Goal: Information Seeking & Learning: Check status

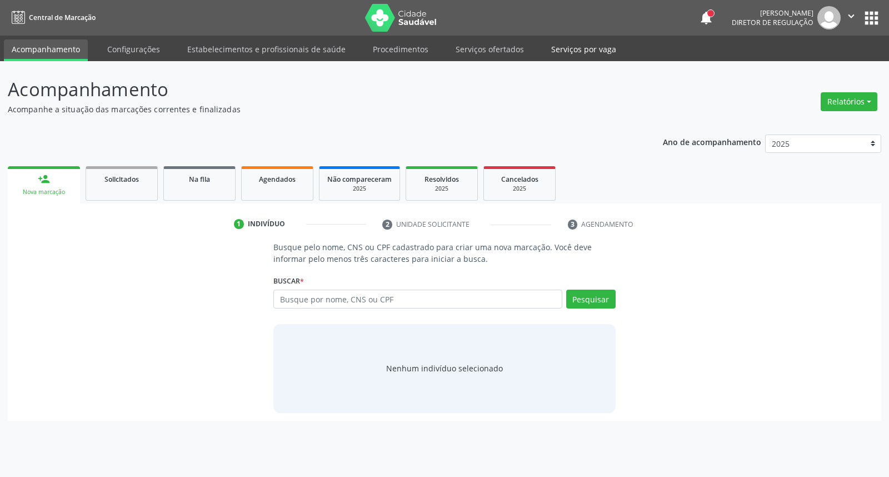
click at [558, 44] on link "Serviços por vaga" at bounding box center [583, 48] width 81 height 19
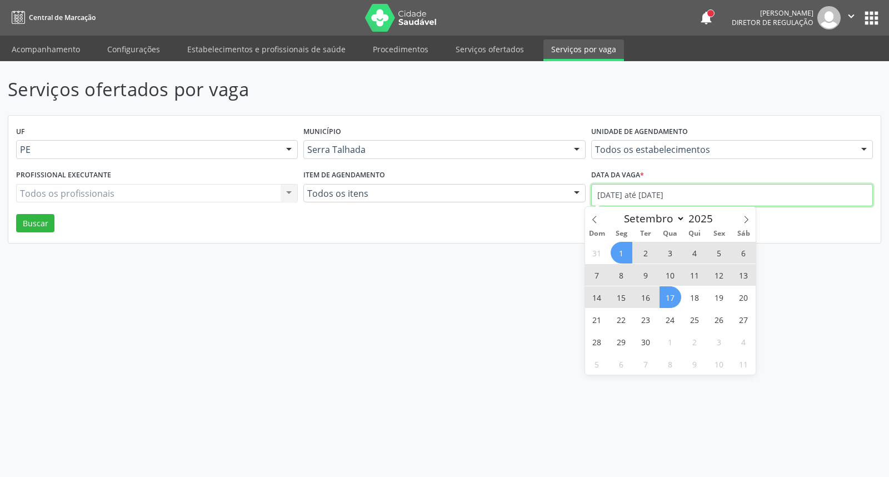
click at [629, 193] on input "[DATE] até [DATE]" at bounding box center [732, 195] width 282 height 22
click at [590, 219] on icon at bounding box center [594, 219] width 8 height 8
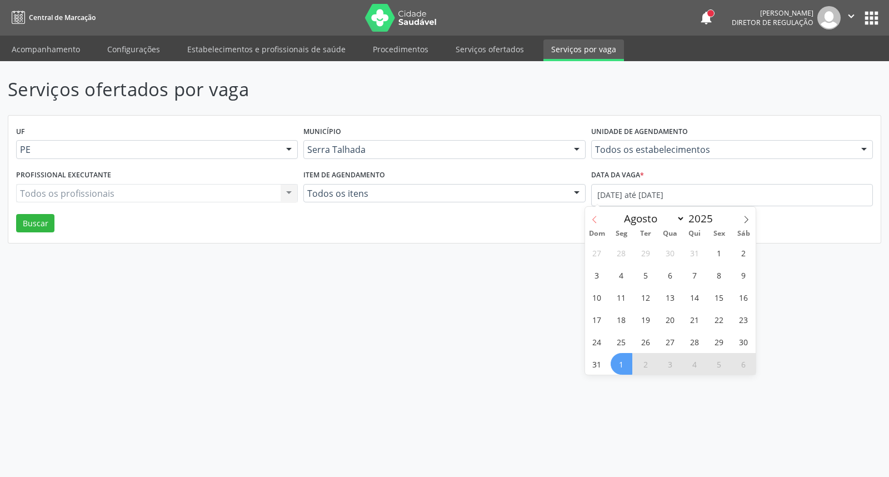
click at [590, 219] on icon at bounding box center [594, 219] width 8 height 8
select select "6"
drag, startPoint x: 620, startPoint y: 286, endPoint x: 618, endPoint y: 293, distance: 7.4
click at [618, 293] on span "14" at bounding box center [621, 297] width 22 height 22
type input "[DATE]"
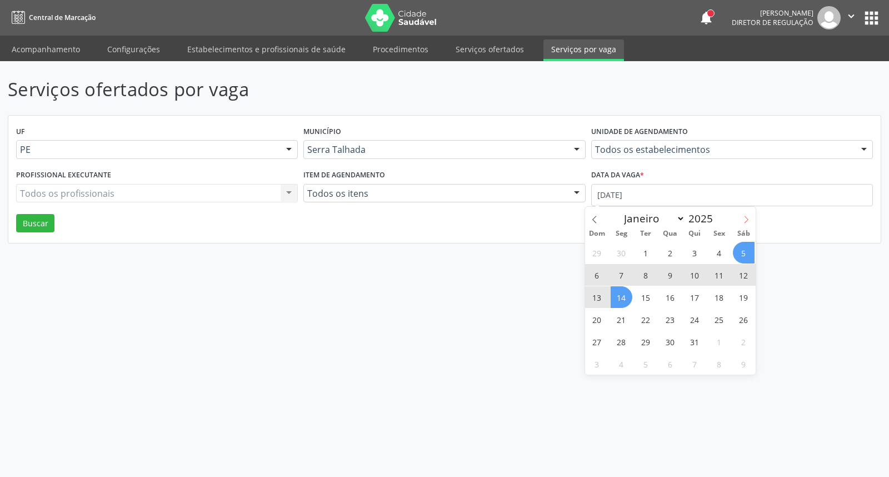
click at [747, 219] on icon at bounding box center [746, 219] width 4 height 7
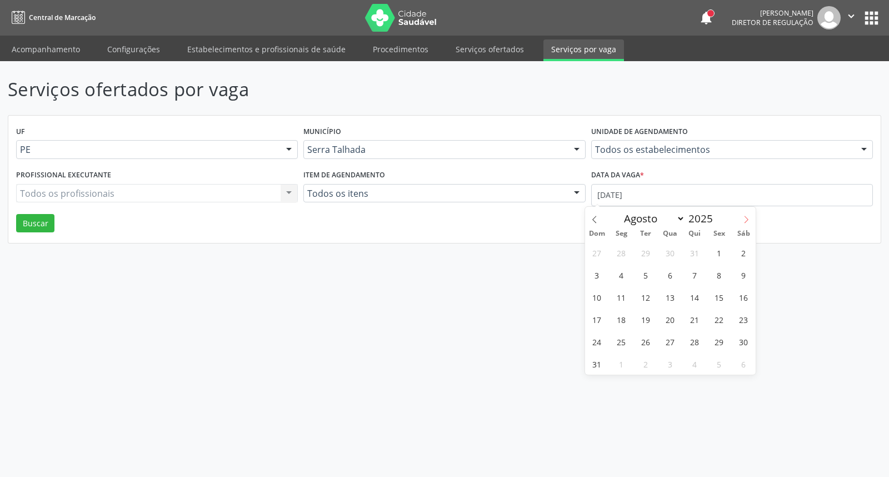
click at [747, 219] on icon at bounding box center [746, 219] width 4 height 7
select select "8"
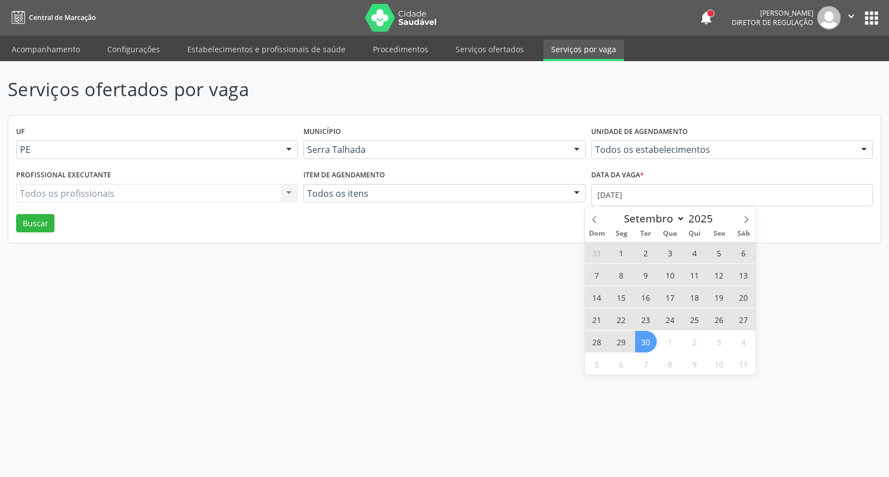
click at [651, 341] on span "30" at bounding box center [646, 341] width 22 height 22
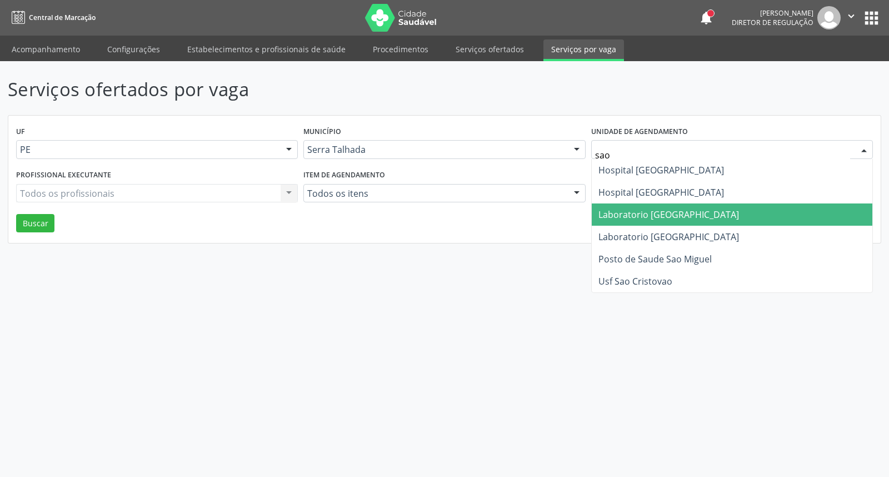
click at [647, 206] on span "Laboratorio [GEOGRAPHIC_DATA]" at bounding box center [731, 214] width 280 height 22
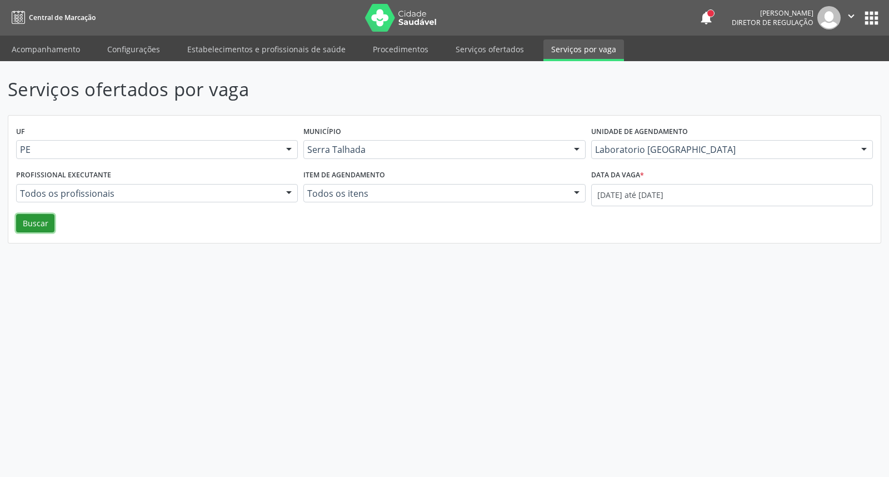
click at [37, 217] on button "Buscar" at bounding box center [35, 223] width 38 height 19
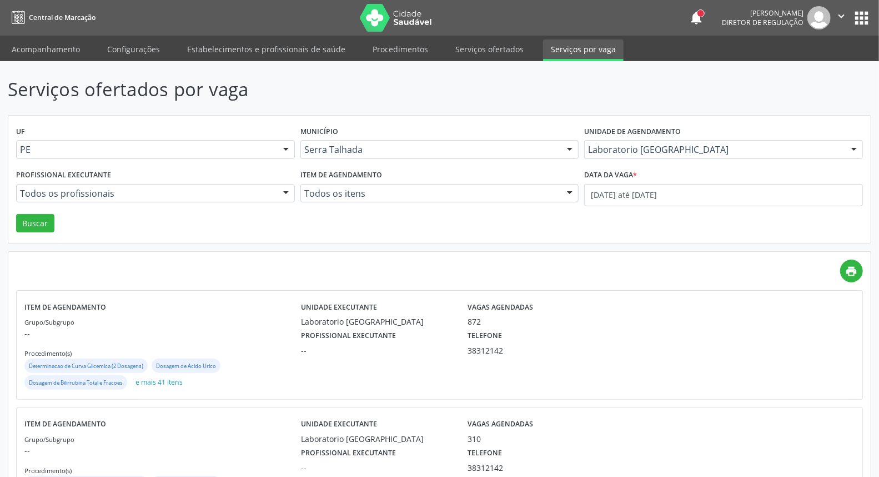
scroll to position [63, 0]
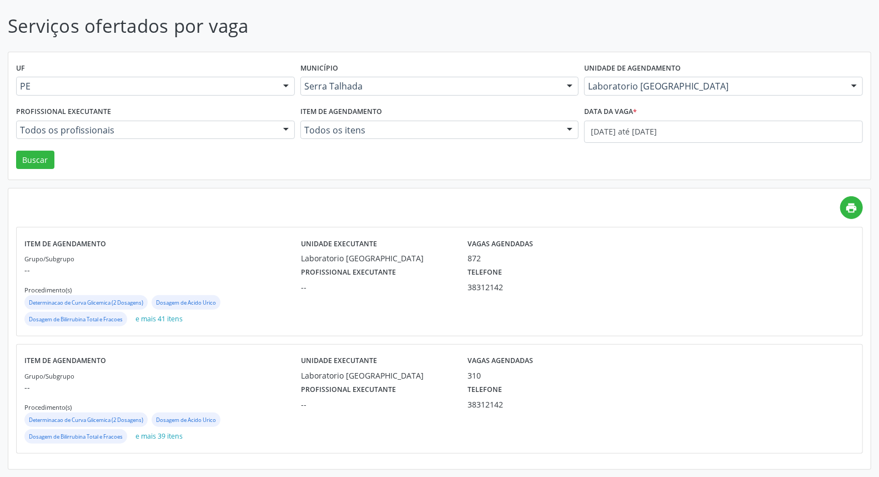
click at [167, 389] on p "--" at bounding box center [162, 387] width 277 height 12
click at [293, 262] on div "Unidade executante Laboratorio [GEOGRAPHIC_DATA]" at bounding box center [376, 249] width 167 height 29
click at [326, 262] on div "Laboratorio [GEOGRAPHIC_DATA]" at bounding box center [376, 258] width 151 height 12
click at [312, 383] on label "Profissional executante" at bounding box center [348, 389] width 95 height 17
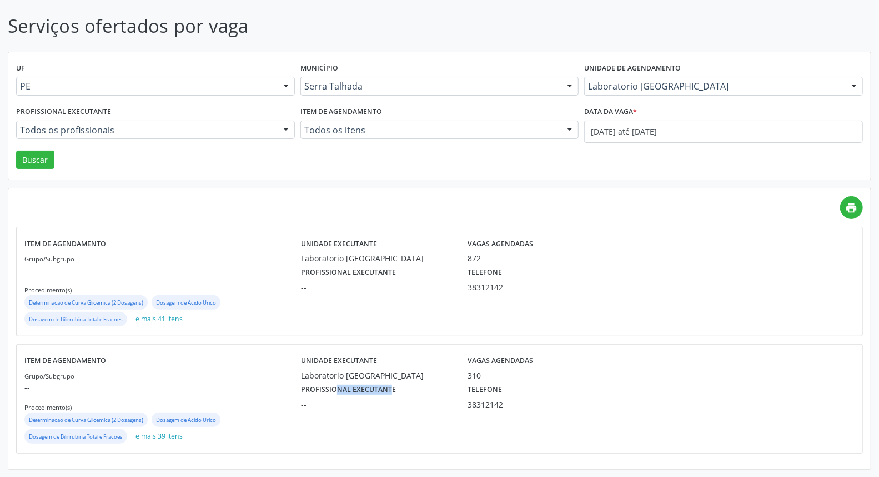
click at [312, 383] on label "Profissional executante" at bounding box center [348, 389] width 95 height 17
drag, startPoint x: 281, startPoint y: 367, endPoint x: 243, endPoint y: 372, distance: 38.1
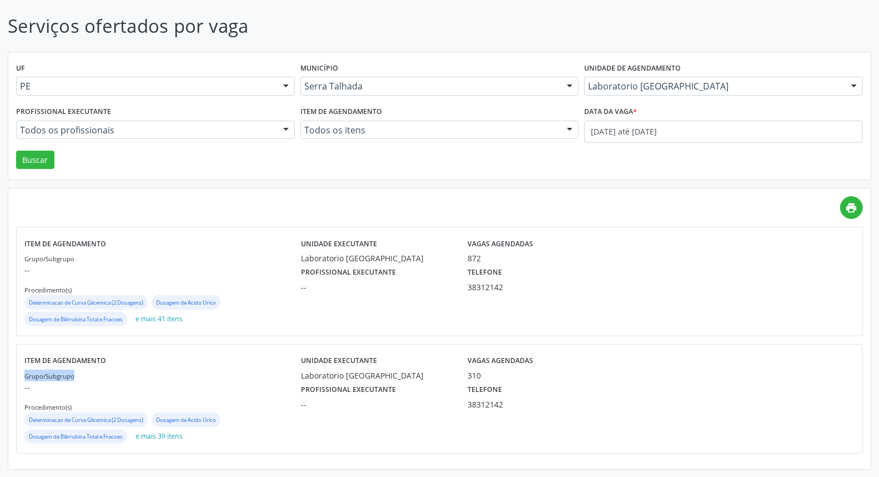
click at [248, 371] on div "Item de agendamento Grupo/Subgrupo -- Procedimento(s) Determinacao de Curva Gli…" at bounding box center [162, 398] width 277 height 93
click at [129, 374] on div "Grupo/Subgrupo -- Procedimento(s) Determinacao de Curva Glicemica (2 Dosagens) …" at bounding box center [162, 407] width 277 height 76
click at [385, 257] on div "Laboratorio [GEOGRAPHIC_DATA]" at bounding box center [376, 258] width 151 height 12
click at [380, 257] on div "Laboratorio [GEOGRAPHIC_DATA]" at bounding box center [376, 258] width 151 height 12
click at [365, 263] on div "Laboratorio [GEOGRAPHIC_DATA]" at bounding box center [376, 258] width 151 height 12
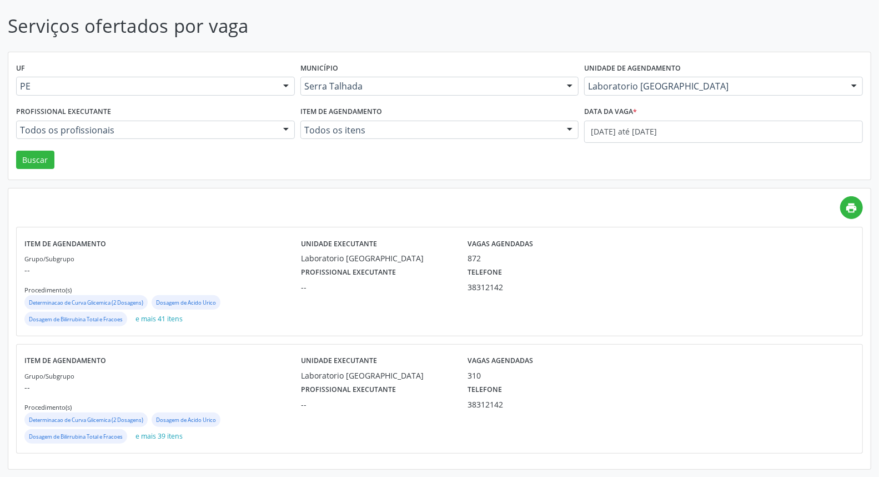
drag, startPoint x: 603, startPoint y: 303, endPoint x: 611, endPoint y: 301, distance: 8.1
click at [606, 302] on div "Unidade executante Laboratorio [GEOGRAPHIC_DATA] Vagas agendadas 872 Profission…" at bounding box center [543, 281] width 484 height 93
drag, startPoint x: 615, startPoint y: 300, endPoint x: 750, endPoint y: 300, distance: 135.0
click at [616, 300] on div "Unidade executante Laboratorio [GEOGRAPHIC_DATA] Vagas agendadas 872 Profission…" at bounding box center [543, 281] width 484 height 93
click at [791, 313] on div at bounding box center [819, 281] width 69 height 93
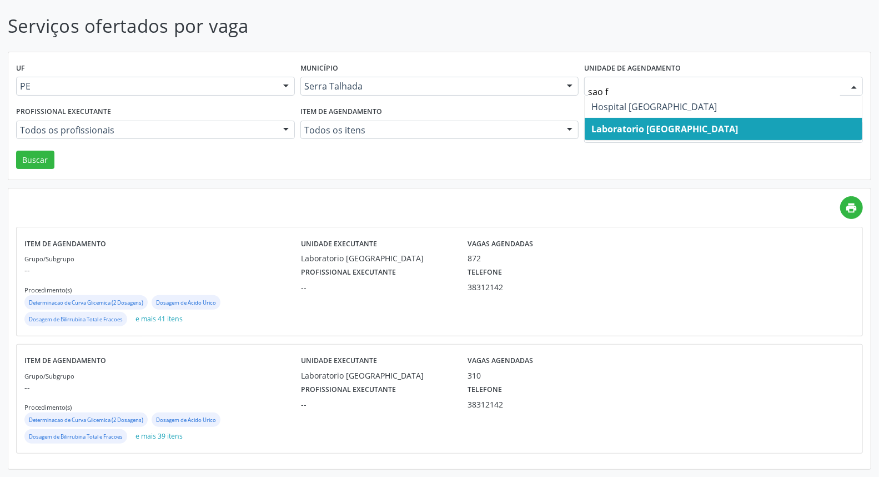
click at [649, 126] on span "Laboratorio [GEOGRAPHIC_DATA]" at bounding box center [664, 129] width 147 height 12
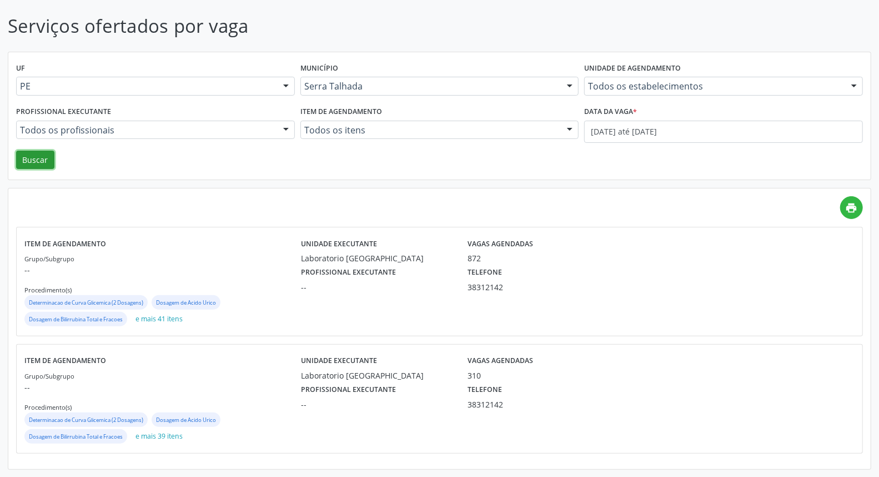
click at [31, 156] on button "Buscar" at bounding box center [35, 160] width 38 height 19
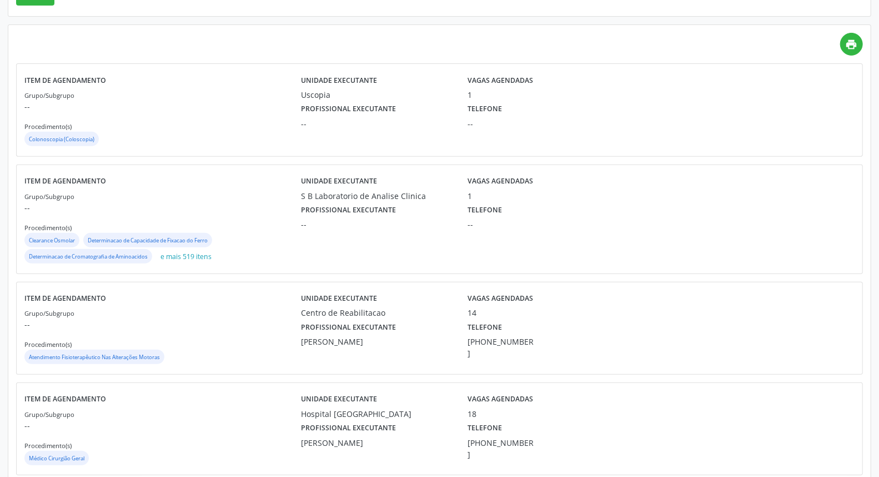
scroll to position [0, 0]
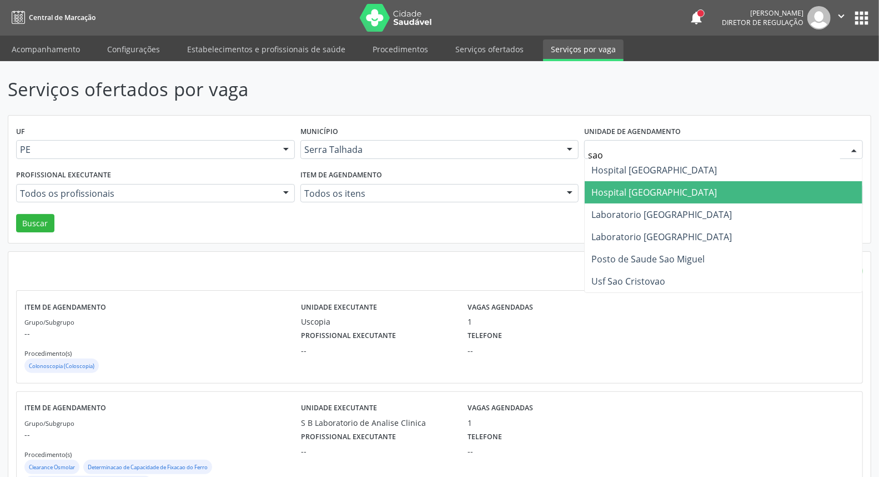
type input "sao f"
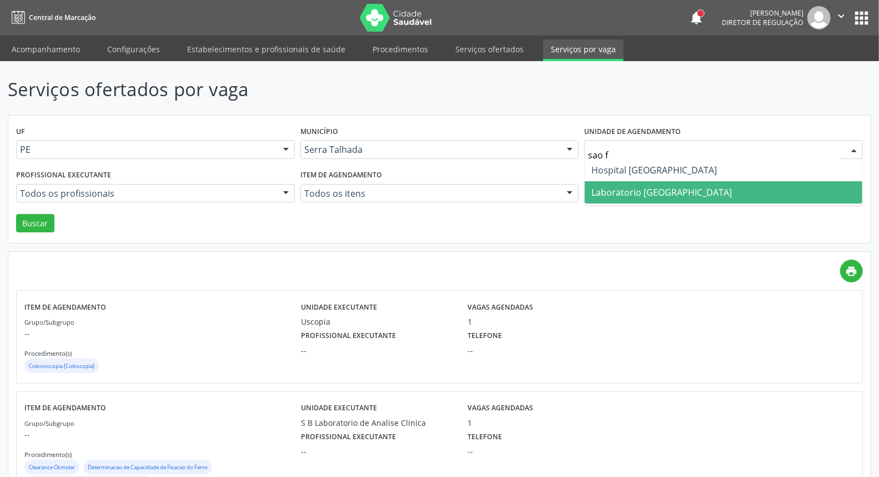
click at [619, 186] on span "Laboratorio [GEOGRAPHIC_DATA]" at bounding box center [661, 192] width 141 height 12
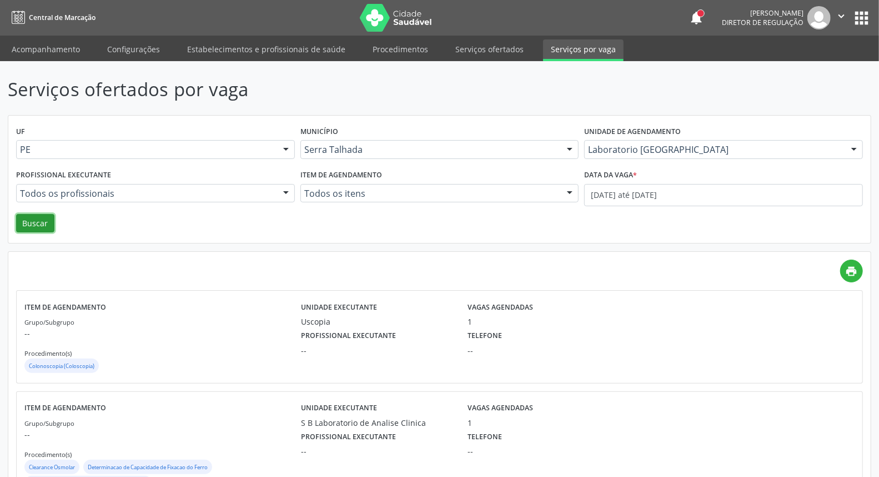
click at [39, 225] on button "Buscar" at bounding box center [35, 223] width 38 height 19
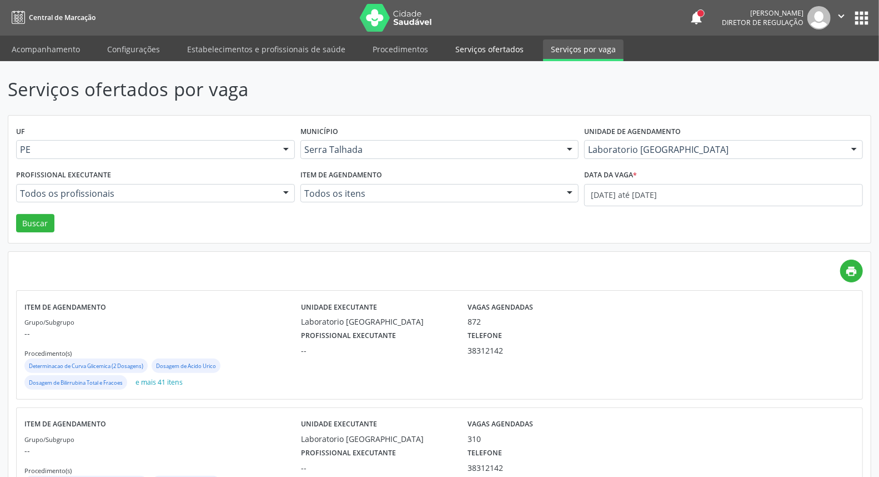
click at [469, 47] on link "Serviços ofertados" at bounding box center [490, 48] width 84 height 19
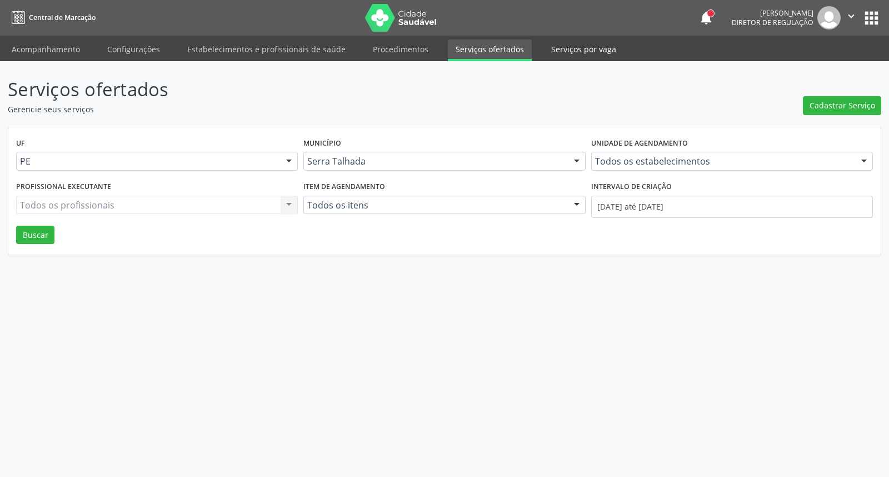
click at [568, 43] on link "Serviços por vaga" at bounding box center [583, 48] width 81 height 19
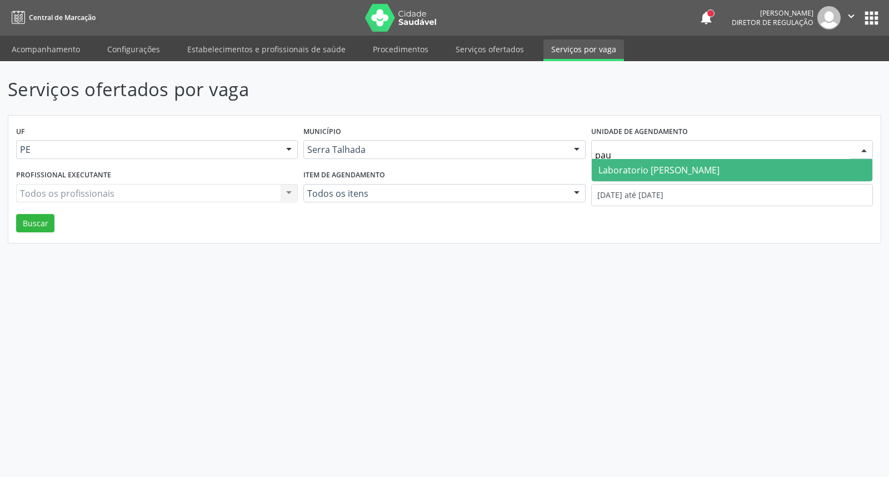
type input "[PERSON_NAME]"
click at [646, 171] on span "Laboratorio [PERSON_NAME]" at bounding box center [658, 170] width 121 height 12
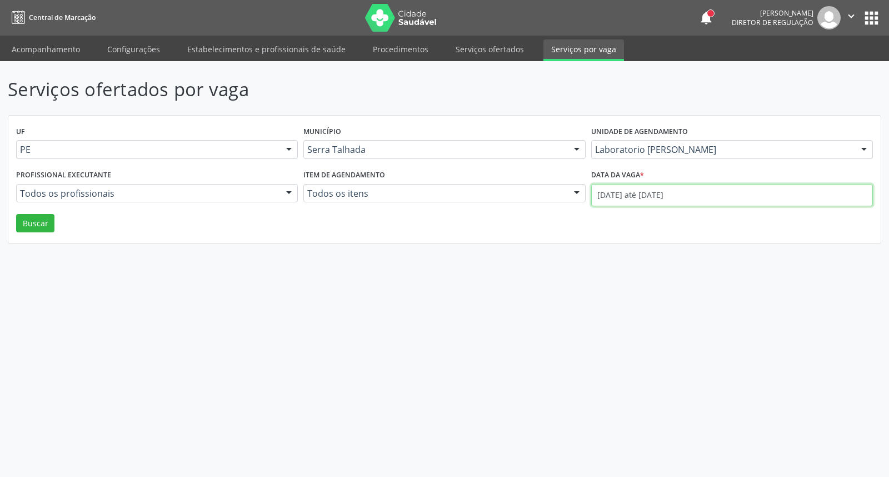
click at [645, 192] on input "[DATE] até [DATE]" at bounding box center [732, 195] width 282 height 22
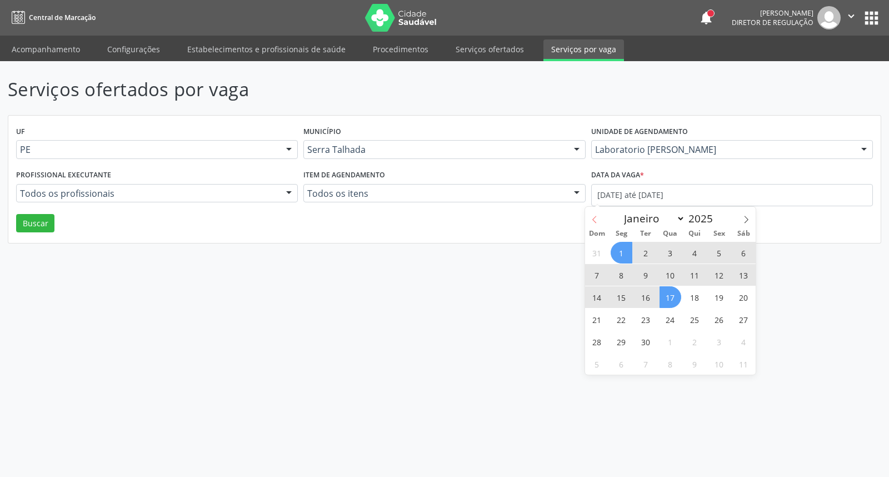
click at [590, 219] on icon at bounding box center [594, 219] width 8 height 8
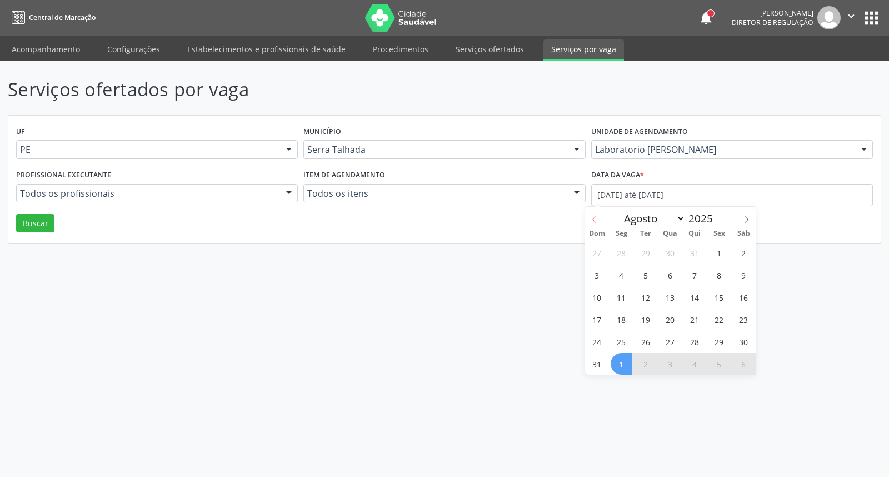
click at [590, 219] on icon at bounding box center [594, 219] width 8 height 8
select select "6"
click at [616, 292] on span "14" at bounding box center [621, 297] width 22 height 22
type input "[DATE]"
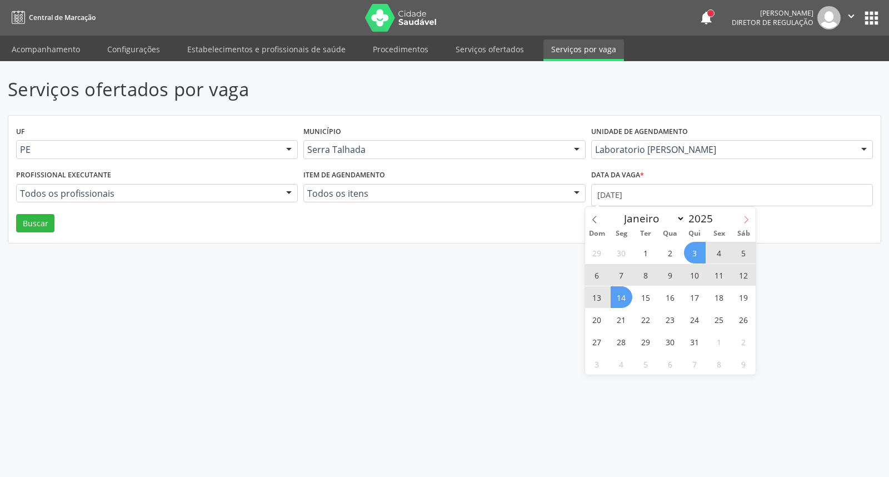
click at [746, 219] on icon at bounding box center [746, 219] width 8 height 8
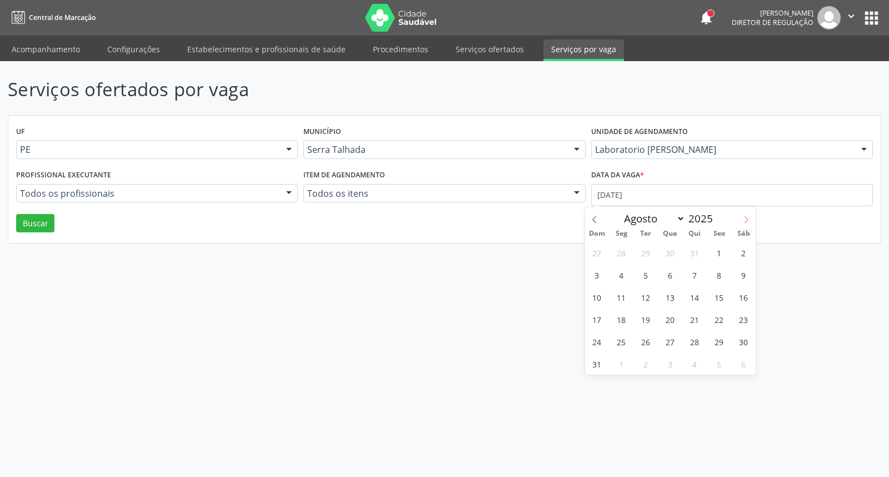
click at [746, 219] on icon at bounding box center [746, 219] width 8 height 8
select select "8"
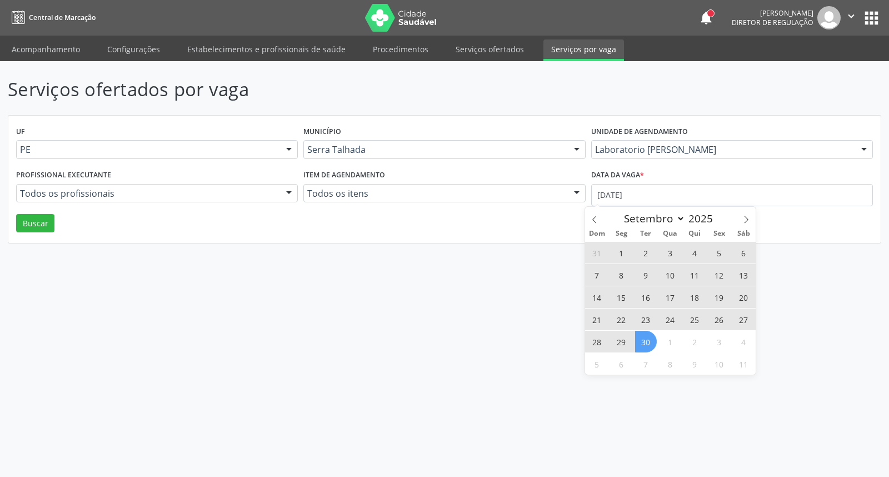
click at [648, 342] on span "30" at bounding box center [646, 341] width 22 height 22
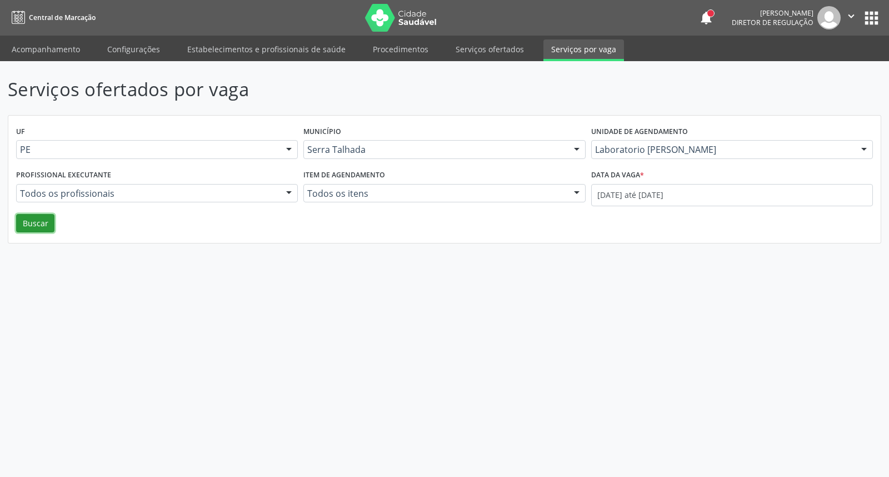
click at [42, 225] on button "Buscar" at bounding box center [35, 223] width 38 height 19
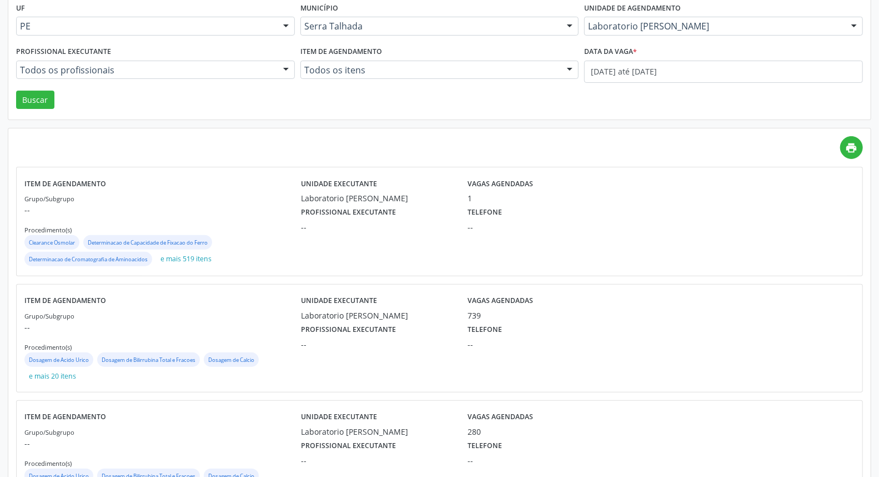
scroll to position [178, 0]
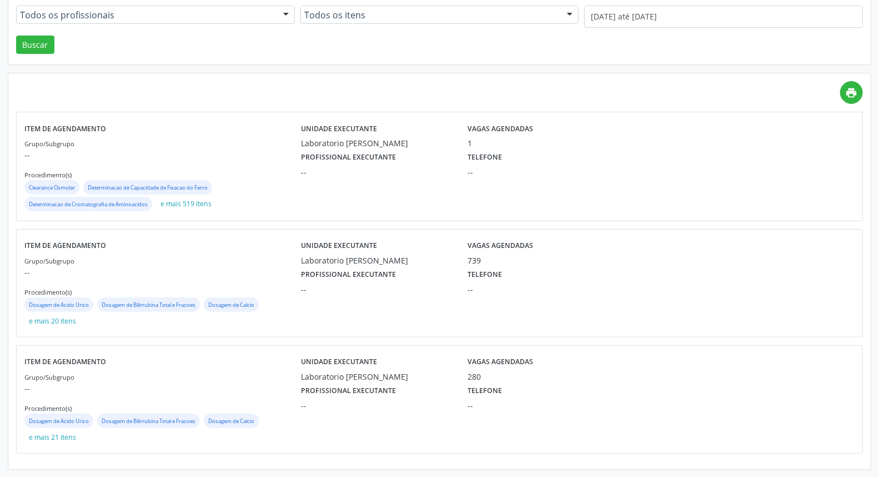
click at [224, 149] on p "--" at bounding box center [162, 155] width 277 height 12
click at [401, 281] on div "Profissional executante --" at bounding box center [376, 280] width 167 height 29
drag, startPoint x: 384, startPoint y: 363, endPoint x: 379, endPoint y: 367, distance: 6.3
click at [381, 363] on div "Unidade executante Laboratorio [PERSON_NAME]" at bounding box center [376, 367] width 167 height 29
